Goal: Find specific page/section: Find specific page/section

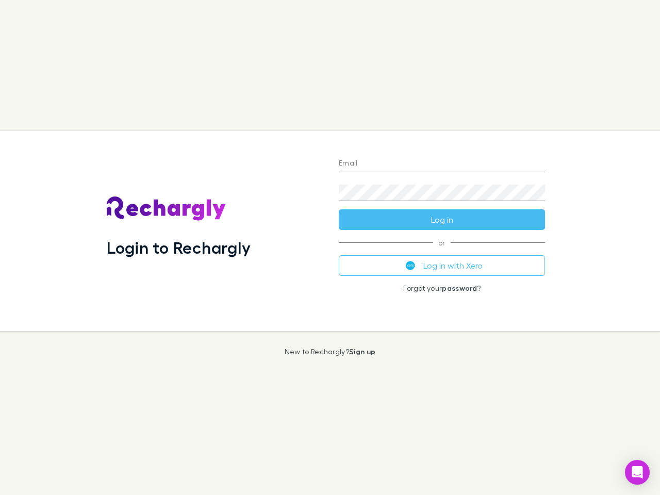
click at [330, 247] on div "Login to Rechargly" at bounding box center [214, 231] width 232 height 200
click at [442, 164] on input "Email" at bounding box center [442, 164] width 206 height 16
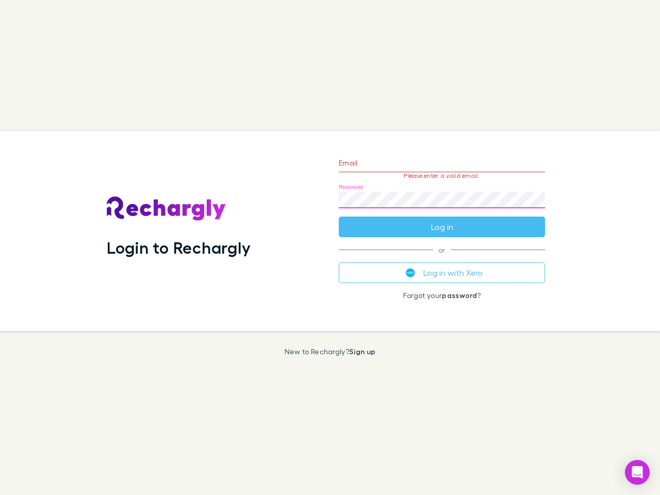
click at [442, 220] on form "Email Please enter a valid email. Password Log in" at bounding box center [442, 192] width 206 height 90
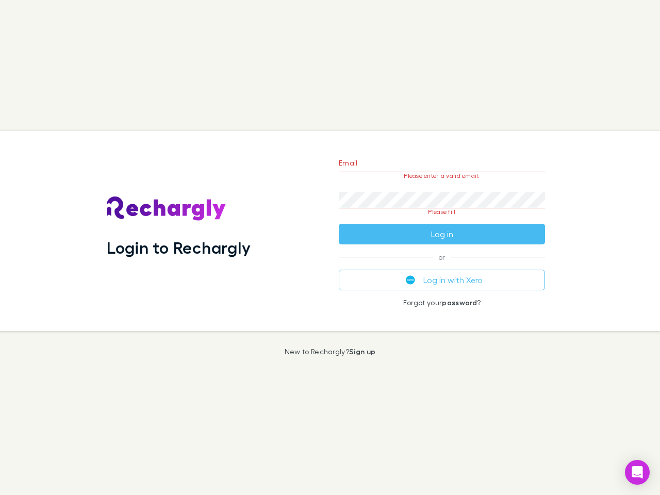
click at [442, 265] on div "Email Please enter a valid email. Password Please fill Log in or Log in with Xe…" at bounding box center [441, 231] width 223 height 200
click at [637, 472] on icon "Open Intercom Messenger" at bounding box center [637, 472] width 11 height 12
